Goal: Information Seeking & Learning: Check status

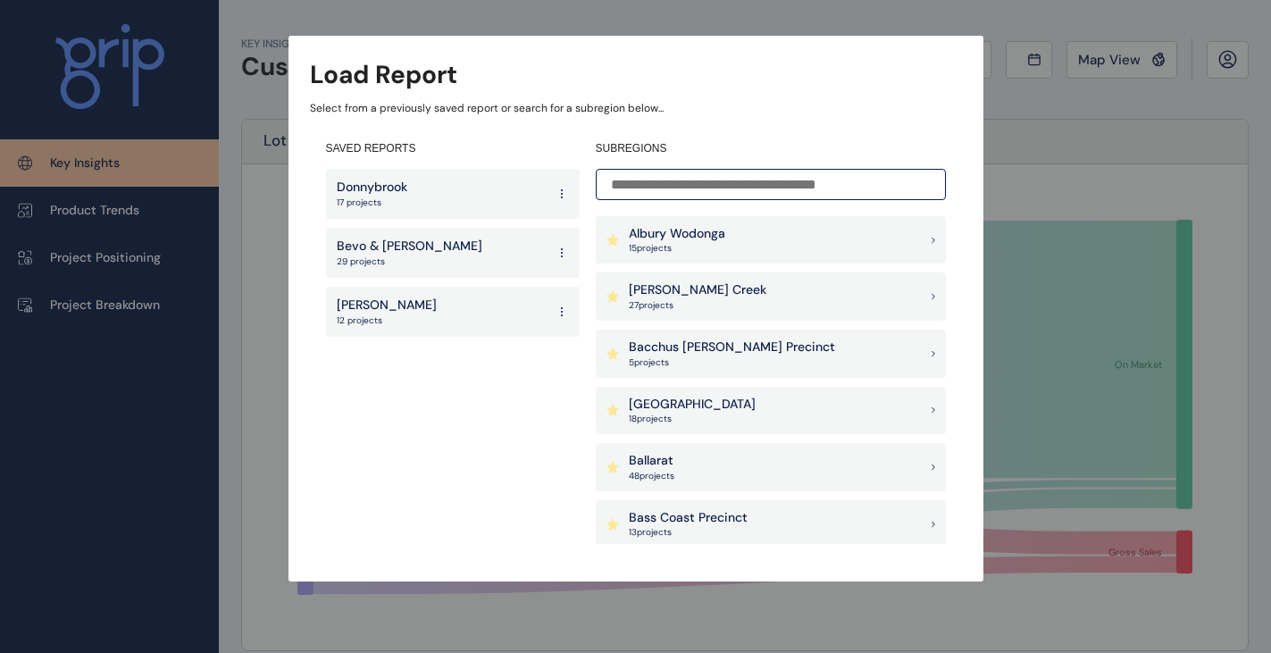
click at [669, 304] on p "27 project s" at bounding box center [698, 305] width 138 height 13
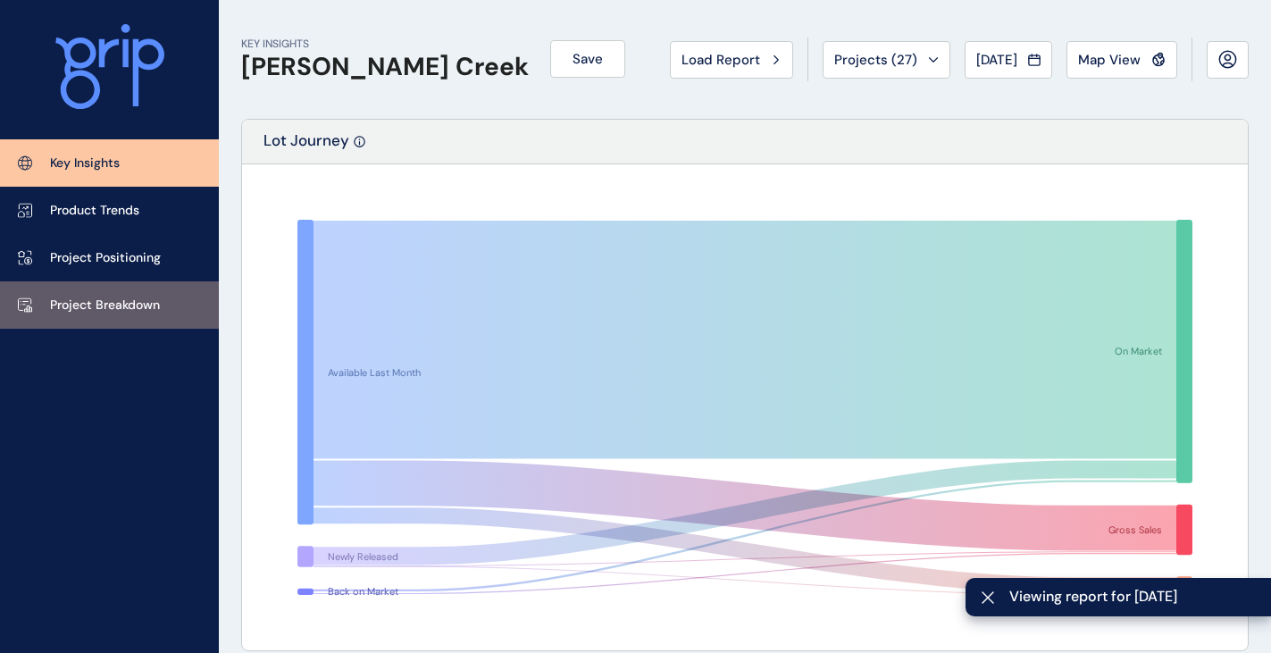
click at [81, 309] on p "Project Breakdown" at bounding box center [105, 306] width 110 height 18
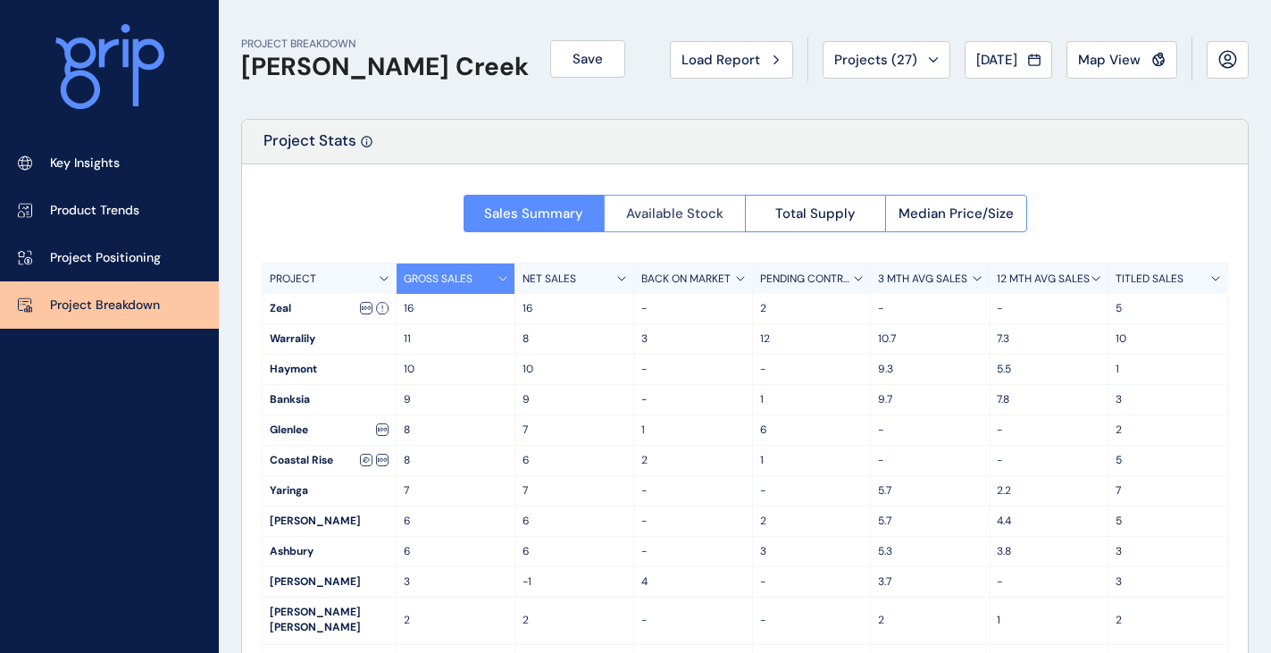
click at [680, 211] on span "Available Stock" at bounding box center [674, 214] width 97 height 18
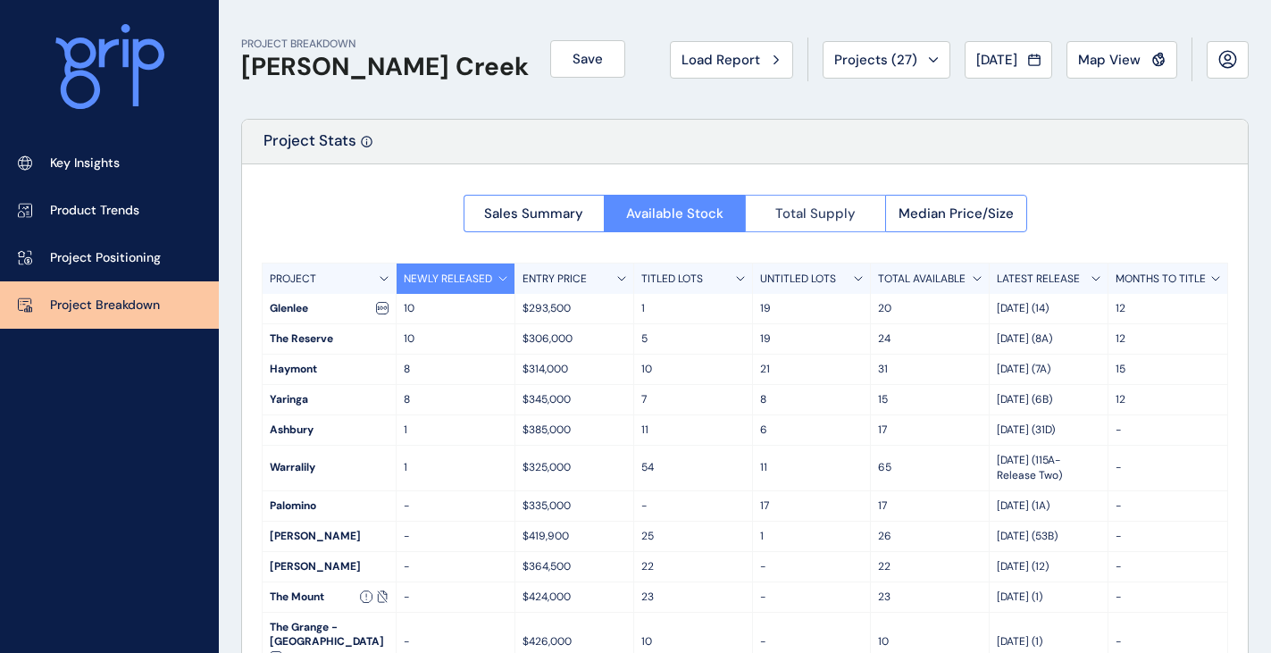
click at [836, 205] on span "Total Supply" at bounding box center [816, 214] width 80 height 18
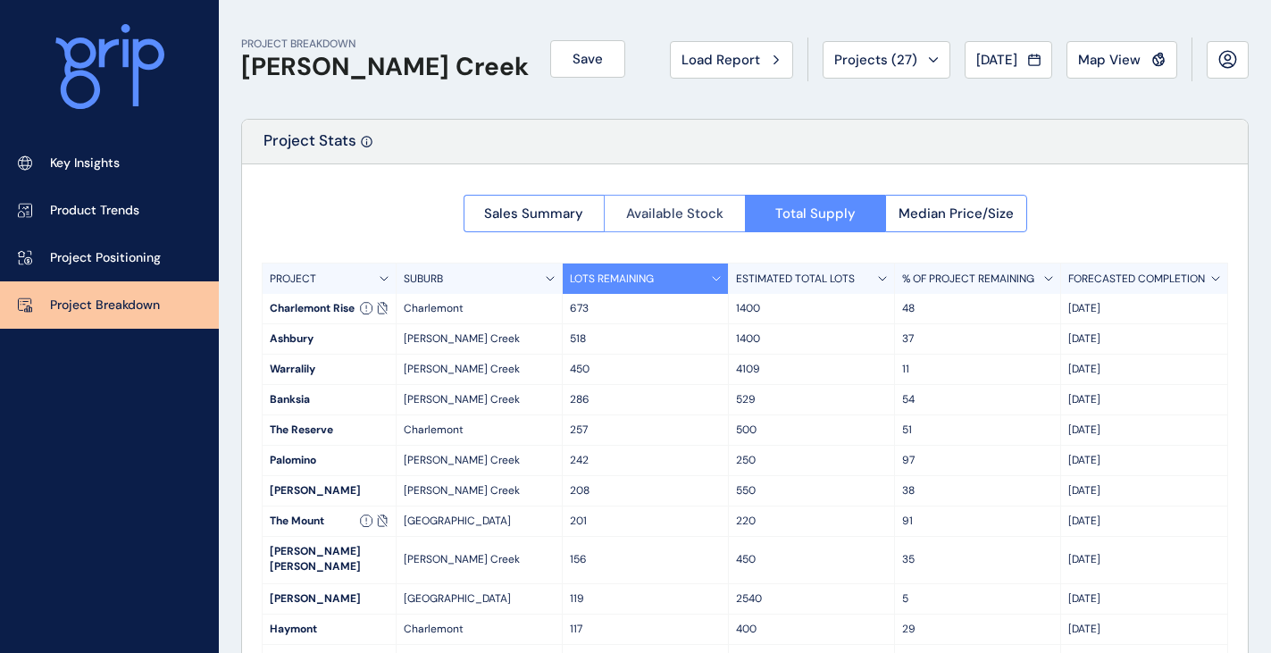
click at [690, 213] on span "Available Stock" at bounding box center [674, 214] width 97 height 18
